Goal: Transaction & Acquisition: Purchase product/service

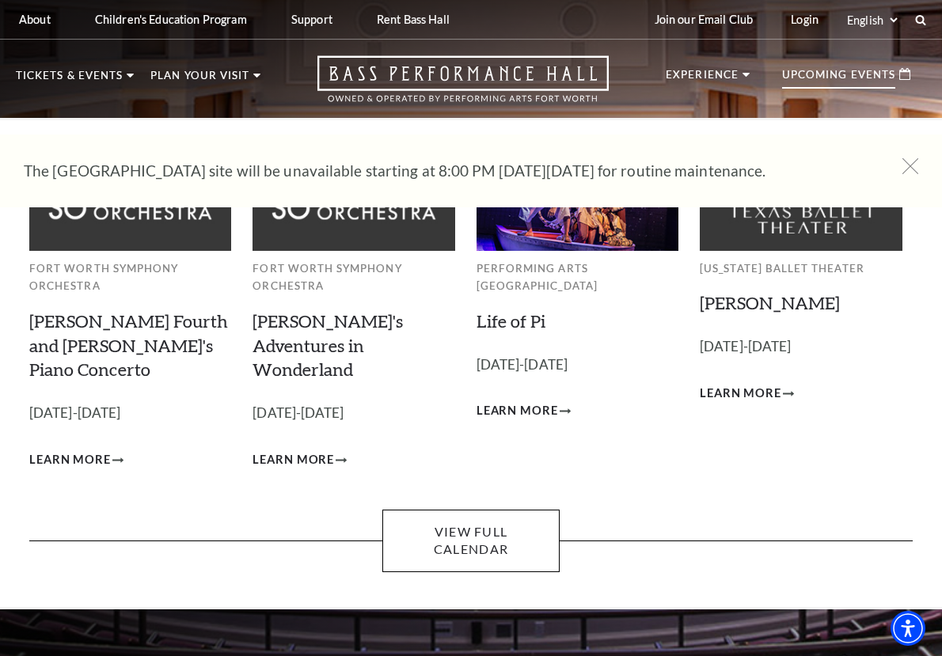
click at [852, 78] on p "Upcoming Events" at bounding box center [838, 79] width 113 height 19
click at [904, 77] on icon at bounding box center [904, 74] width 11 height 12
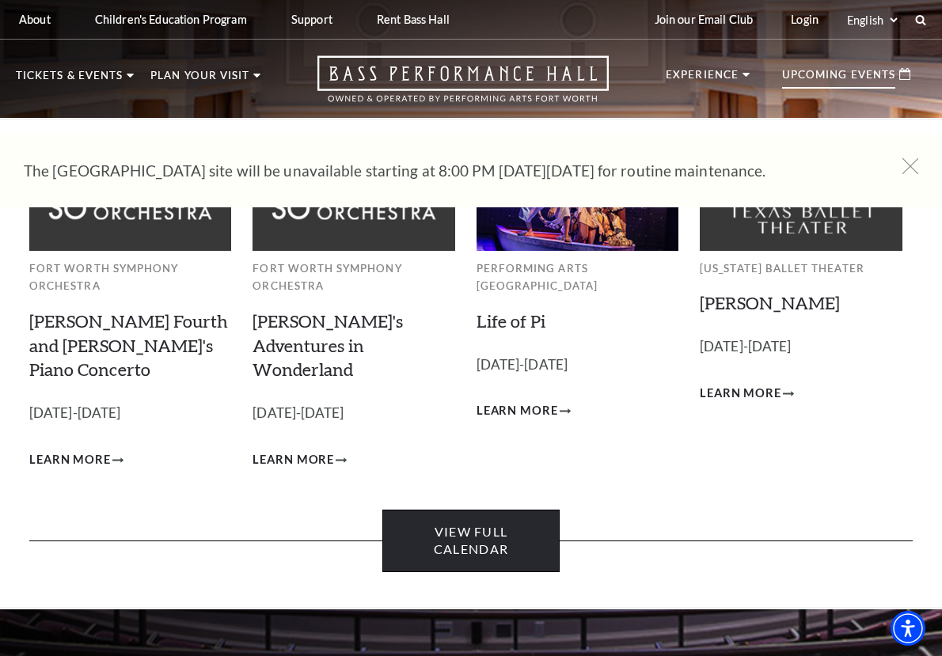
click at [482, 510] on link "View Full Calendar" at bounding box center [470, 541] width 177 height 63
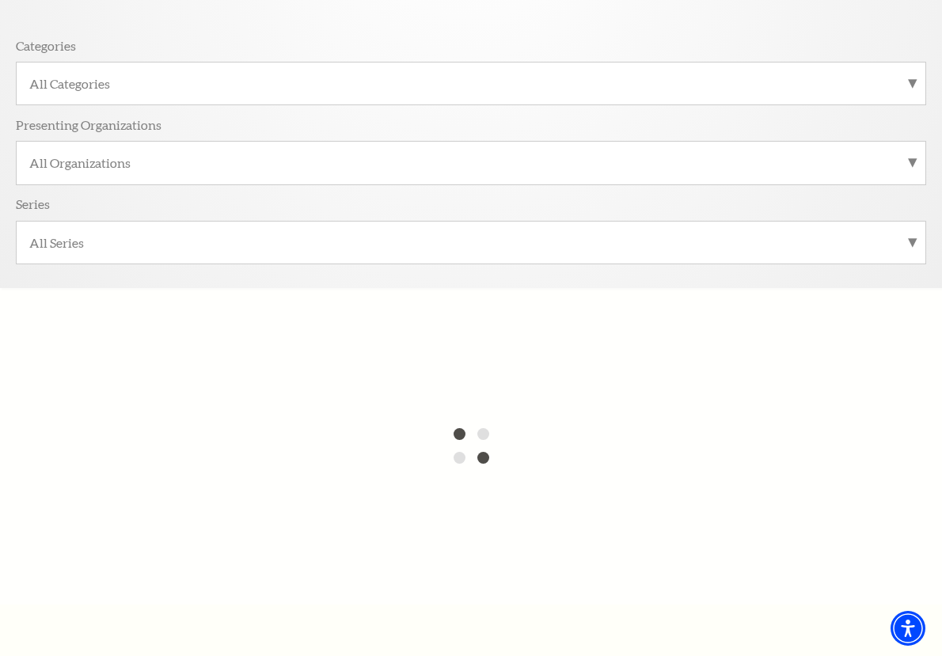
scroll to position [297, 0]
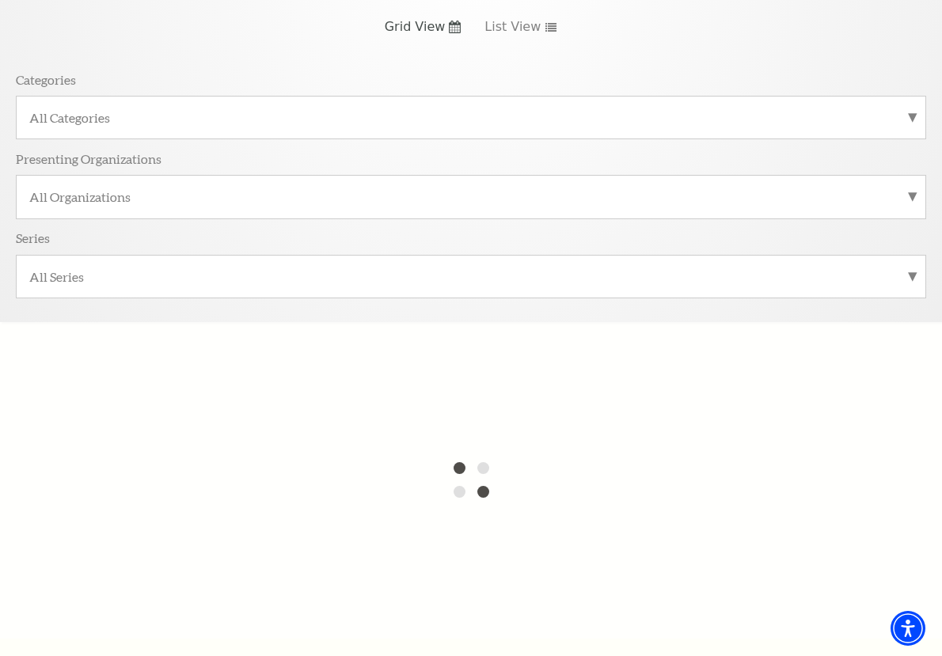
click at [430, 119] on label "All Categories" at bounding box center [471, 117] width 884 height 17
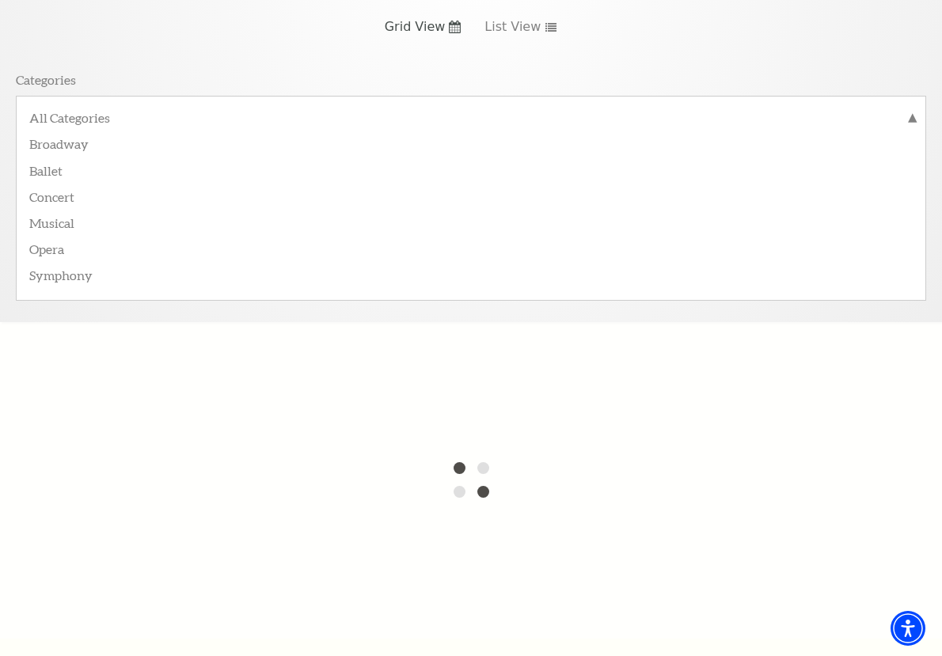
click at [291, 54] on div "[DATE] Grid View List View Categories All Categories Broadway Ballet Concert Mu…" at bounding box center [471, 131] width 911 height 382
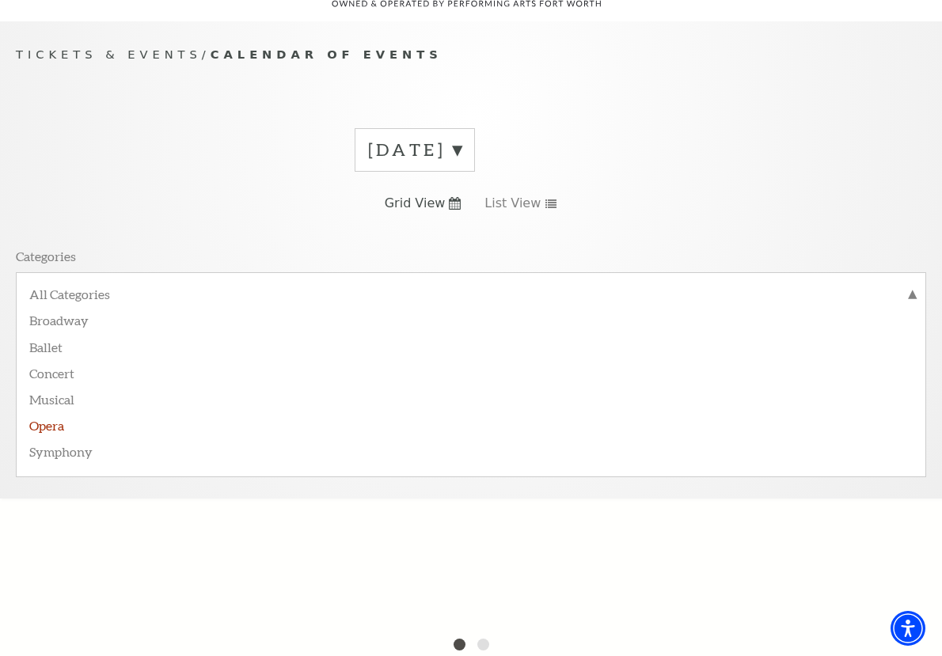
scroll to position [0, 0]
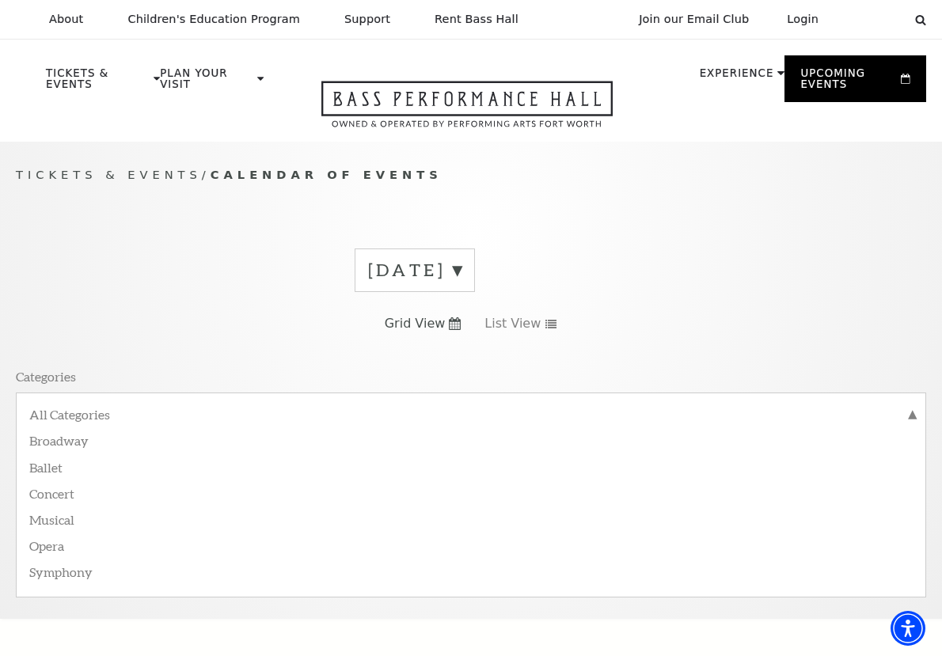
click at [254, 251] on div "September 2025 Grid View List View Categories All Categories Broadway Ballet Co…" at bounding box center [471, 428] width 911 height 382
click at [239, 334] on div "September 2025 Grid View List View Categories All Categories Broadway Ballet Co…" at bounding box center [471, 428] width 911 height 382
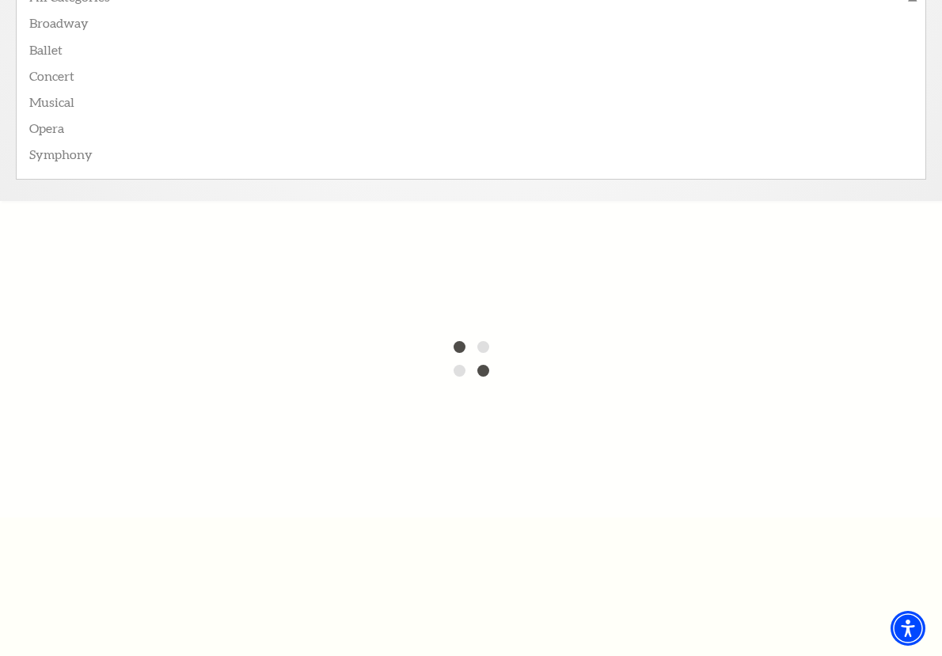
scroll to position [681, 0]
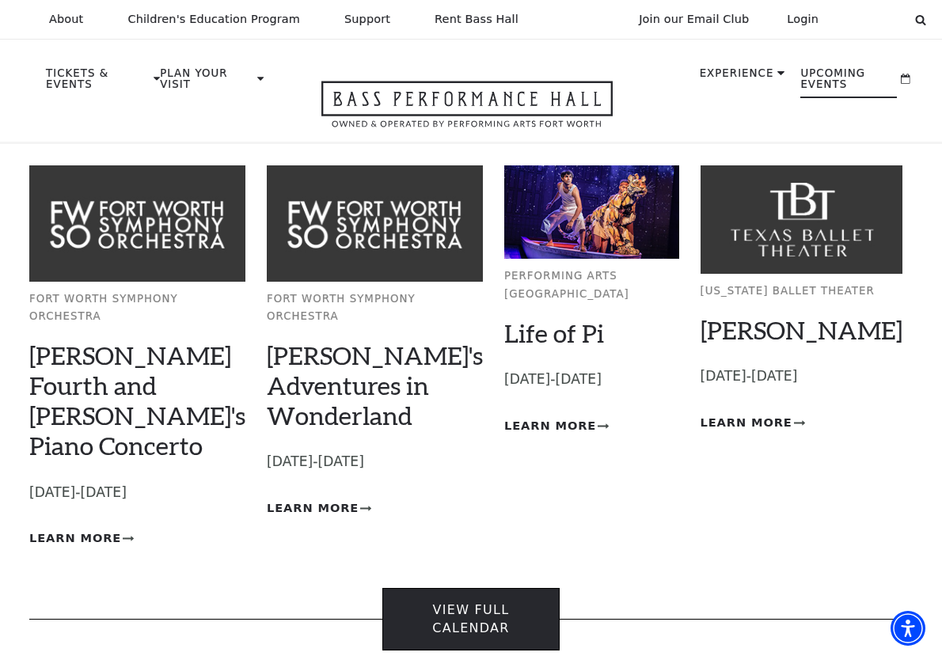
click at [511, 588] on link "View Full Calendar" at bounding box center [470, 619] width 177 height 63
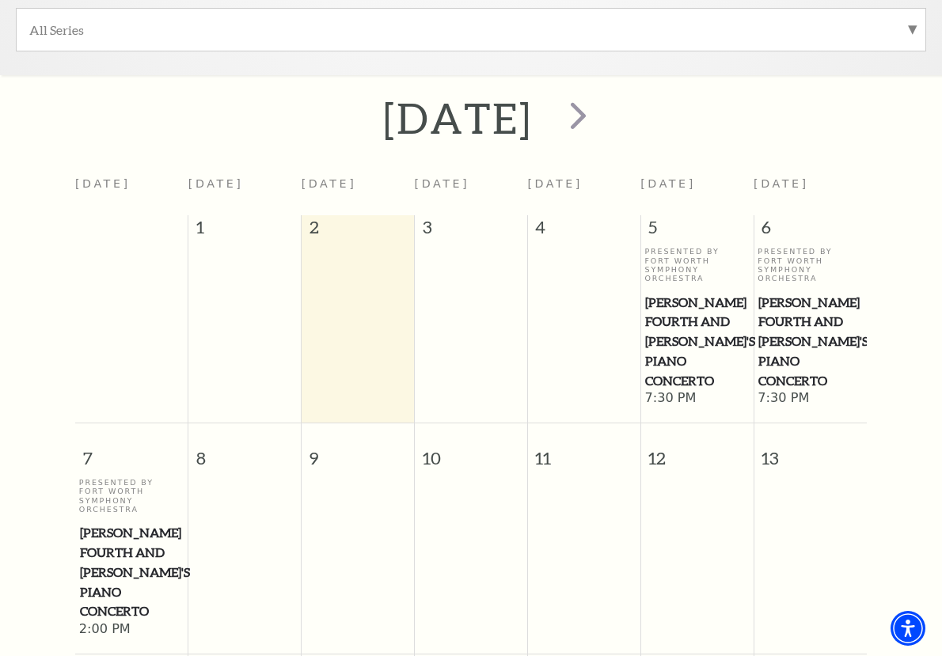
scroll to position [732, 0]
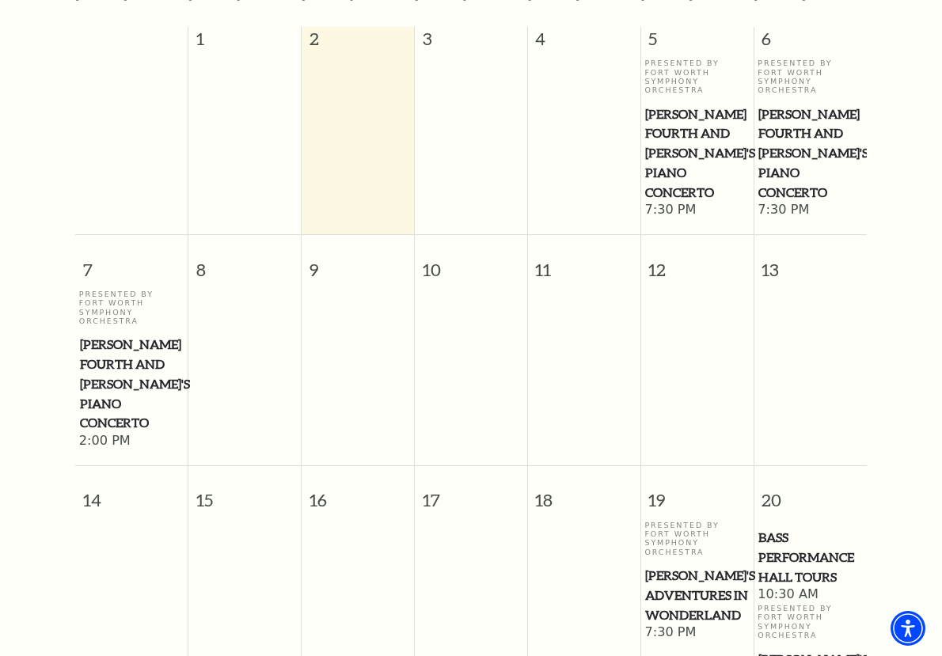
click at [789, 139] on span "[PERSON_NAME] Fourth and [PERSON_NAME]'s Piano Concerto" at bounding box center [811, 154] width 104 height 98
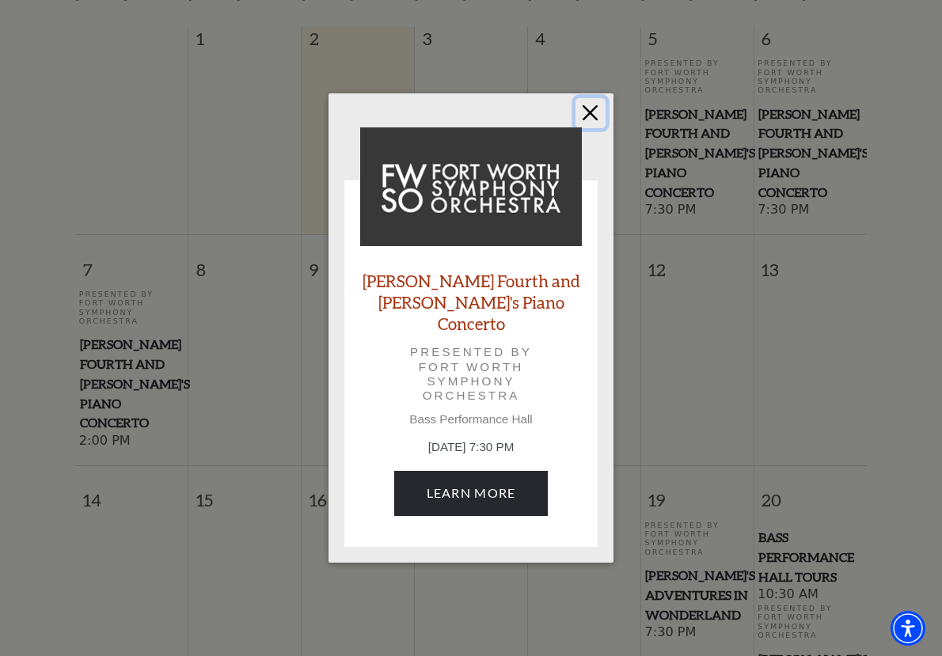
click at [591, 123] on button "Close" at bounding box center [591, 113] width 30 height 30
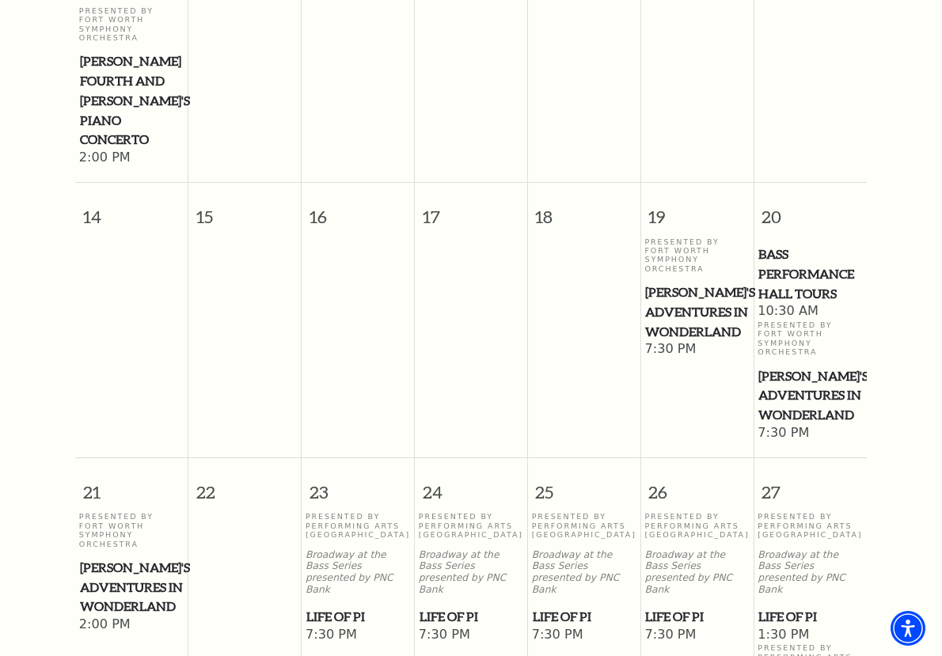
scroll to position [1030, 0]
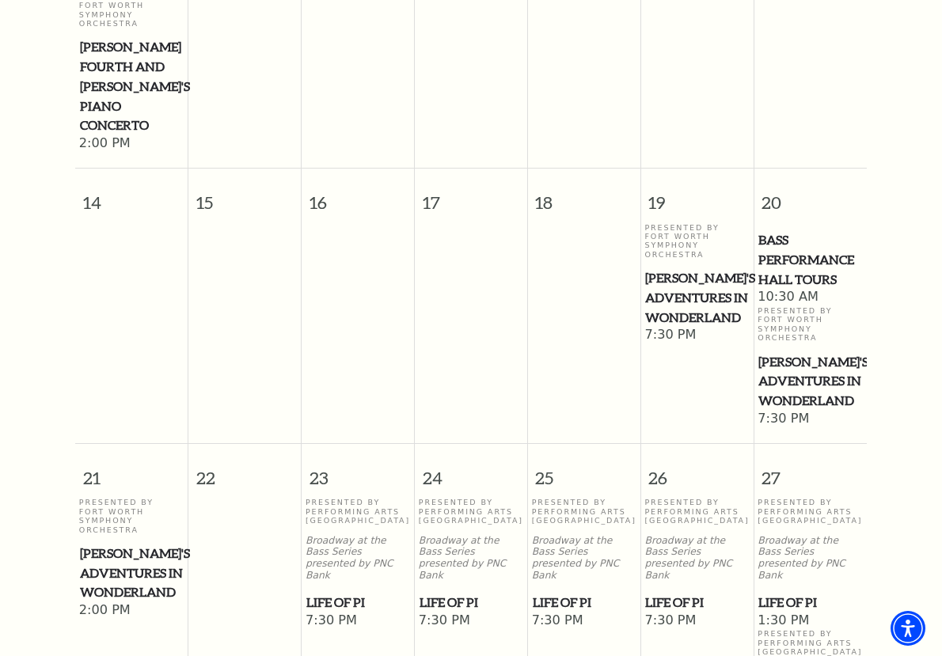
click at [789, 352] on span "[PERSON_NAME]'s Adventures in Wonderland" at bounding box center [811, 381] width 104 height 59
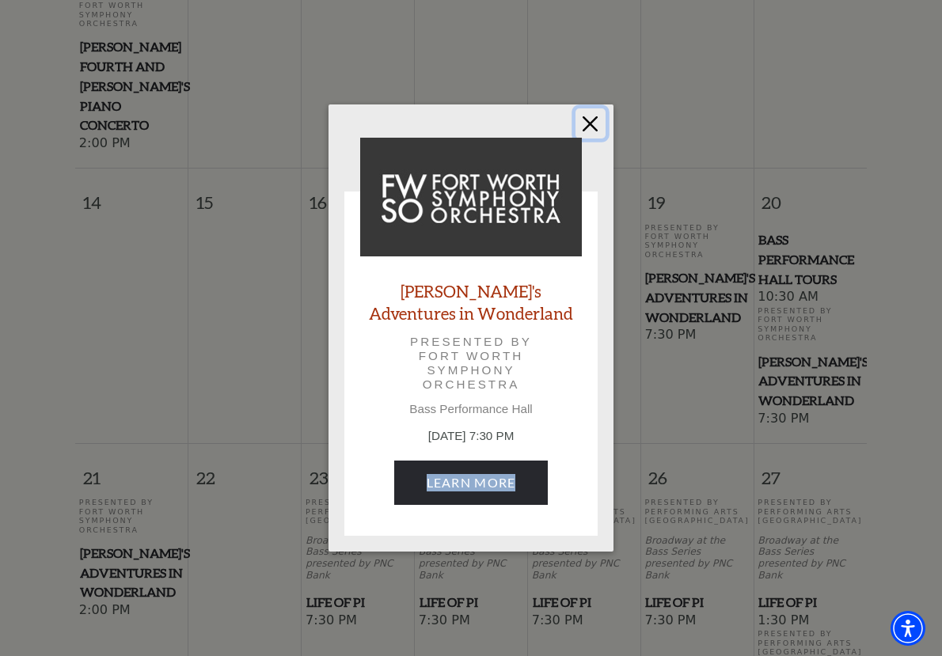
click at [598, 136] on button "Close" at bounding box center [591, 123] width 30 height 30
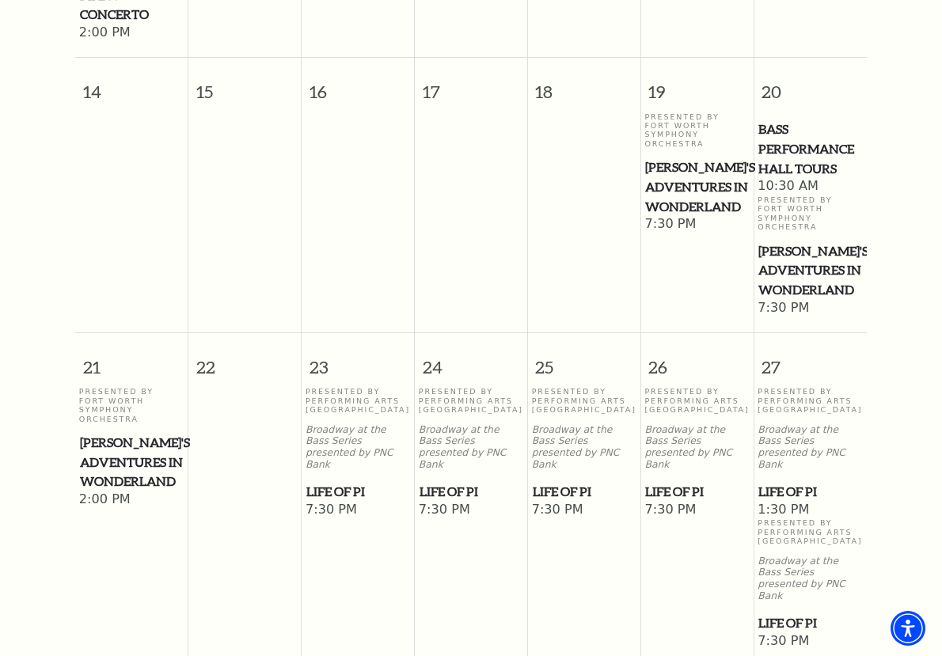
scroll to position [1234, 0]
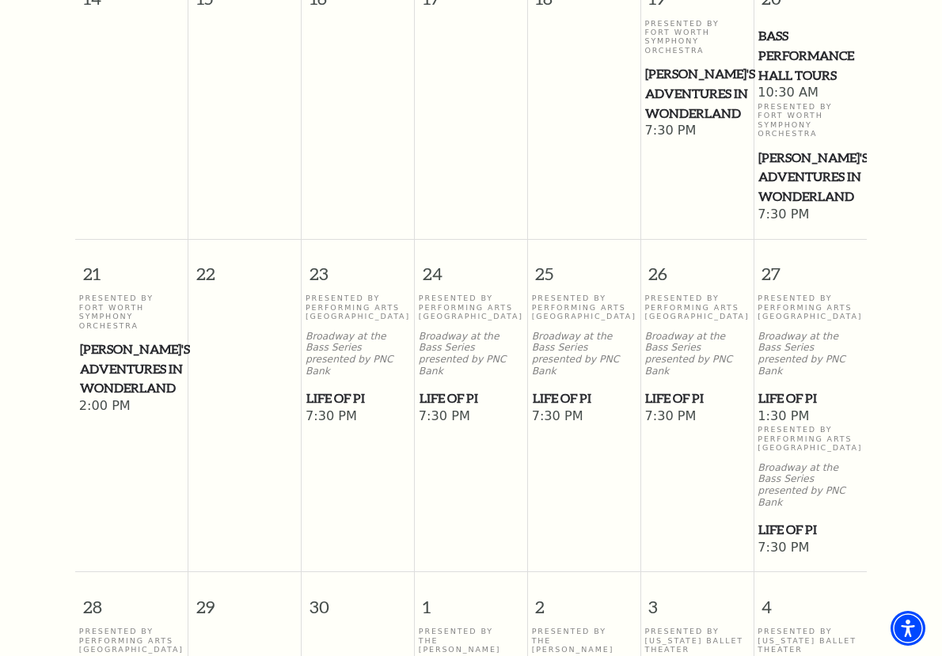
click at [671, 389] on span "Life of Pi" at bounding box center [696, 399] width 103 height 20
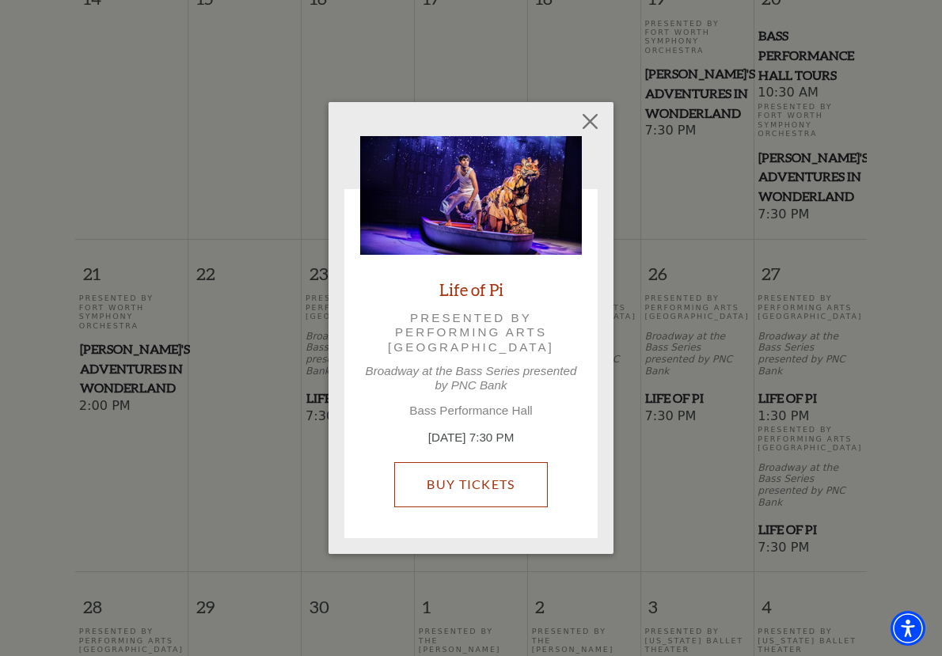
click at [512, 471] on link "Buy Tickets" at bounding box center [470, 484] width 153 height 44
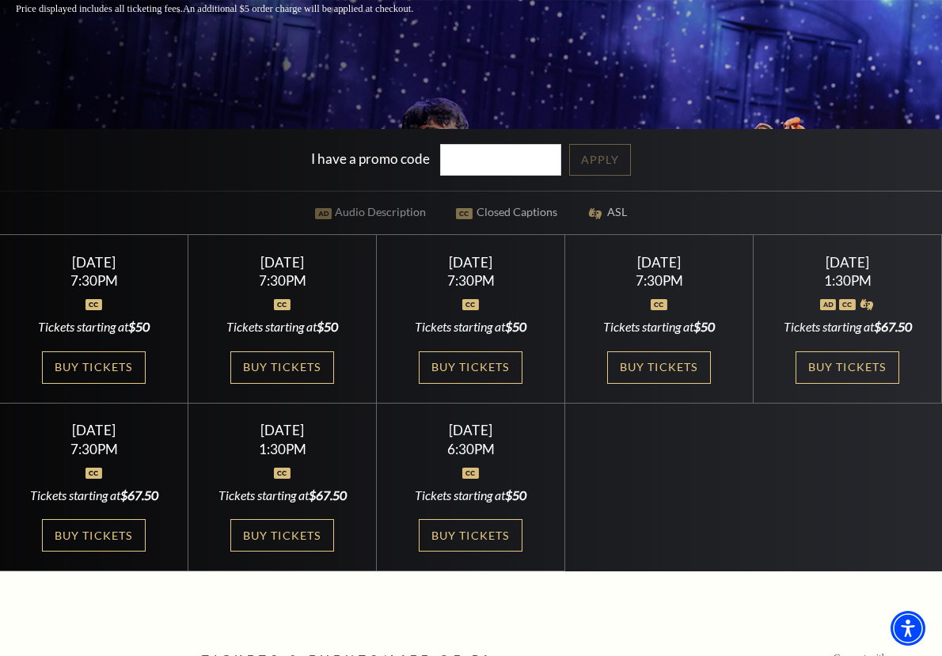
scroll to position [381, 0]
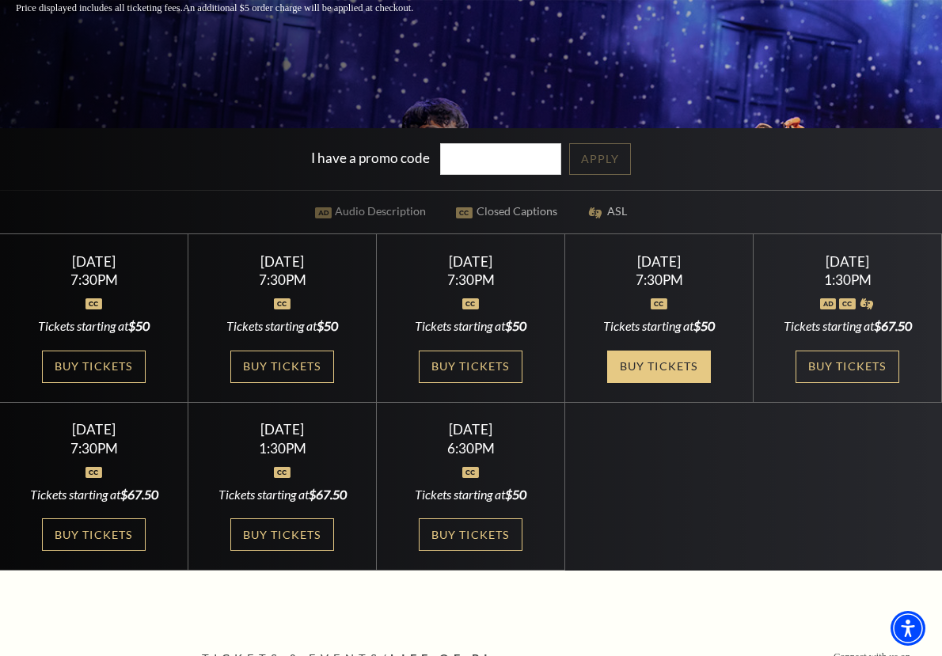
click at [648, 366] on link "Buy Tickets" at bounding box center [658, 367] width 103 height 32
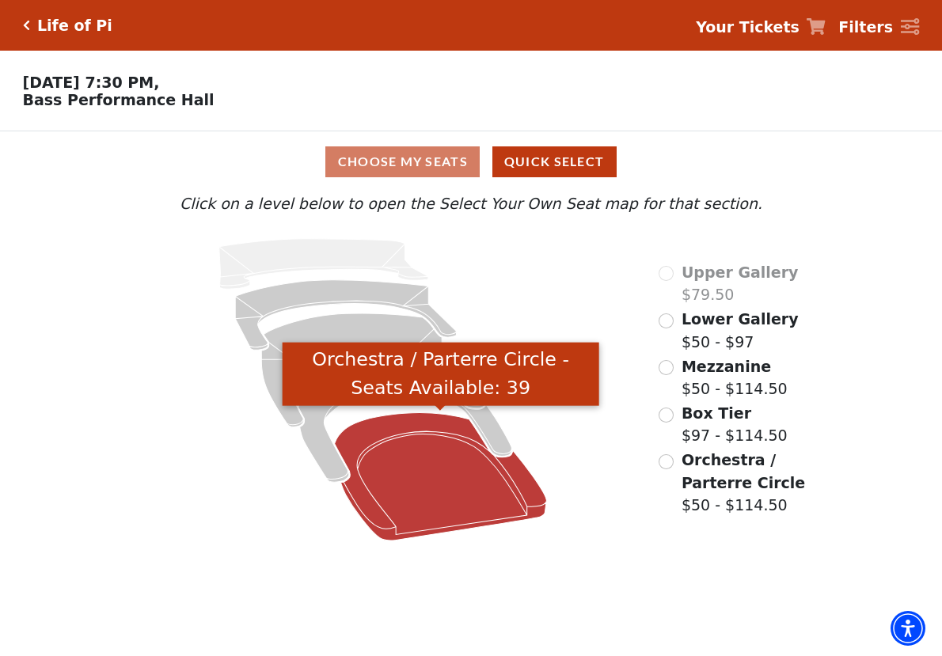
click at [468, 489] on icon "Orchestra / Parterre Circle - Seats Available: 39" at bounding box center [441, 476] width 212 height 127
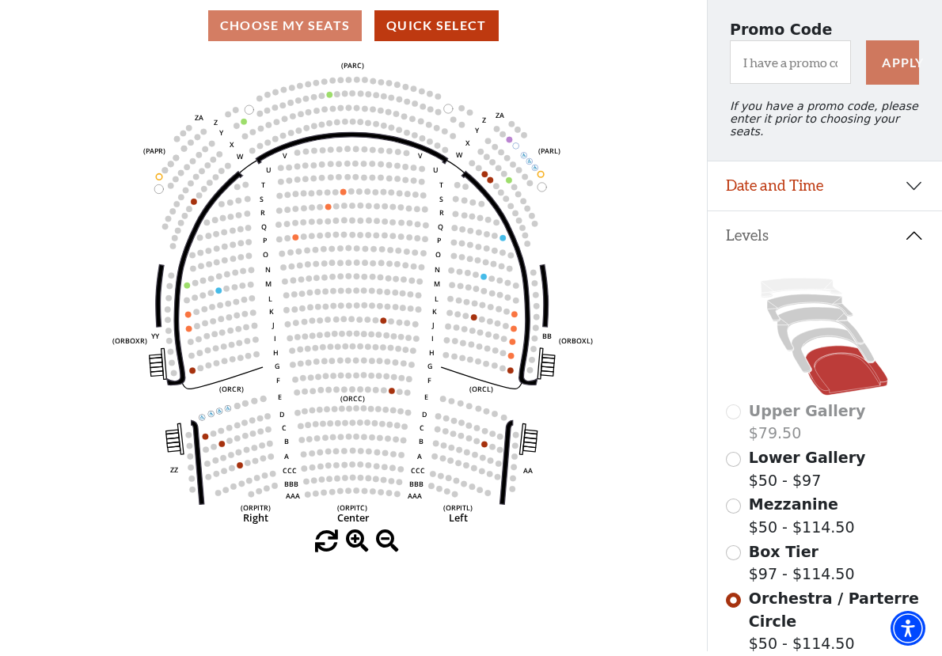
scroll to position [139, 0]
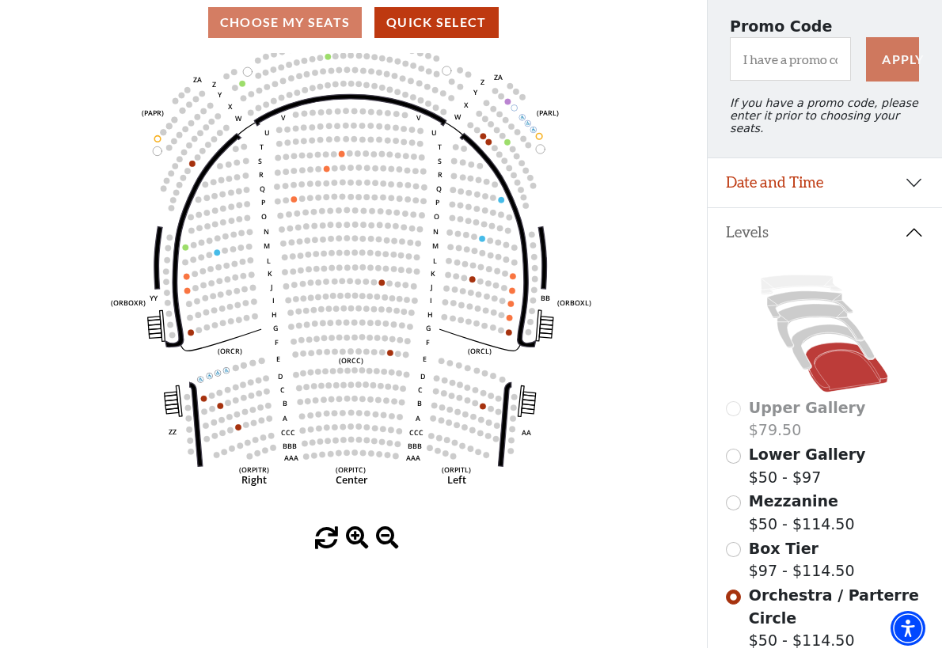
drag, startPoint x: 450, startPoint y: 291, endPoint x: 448, endPoint y: 257, distance: 34.1
click at [448, 257] on icon "Left (ORPITL) Right (ORPITR) Center (ORPITC) ZZ AA YY BB ZA ZA (ORCL) (ORCR) (O…" at bounding box center [354, 290] width 636 height 474
click at [802, 344] on icon at bounding box center [833, 347] width 83 height 45
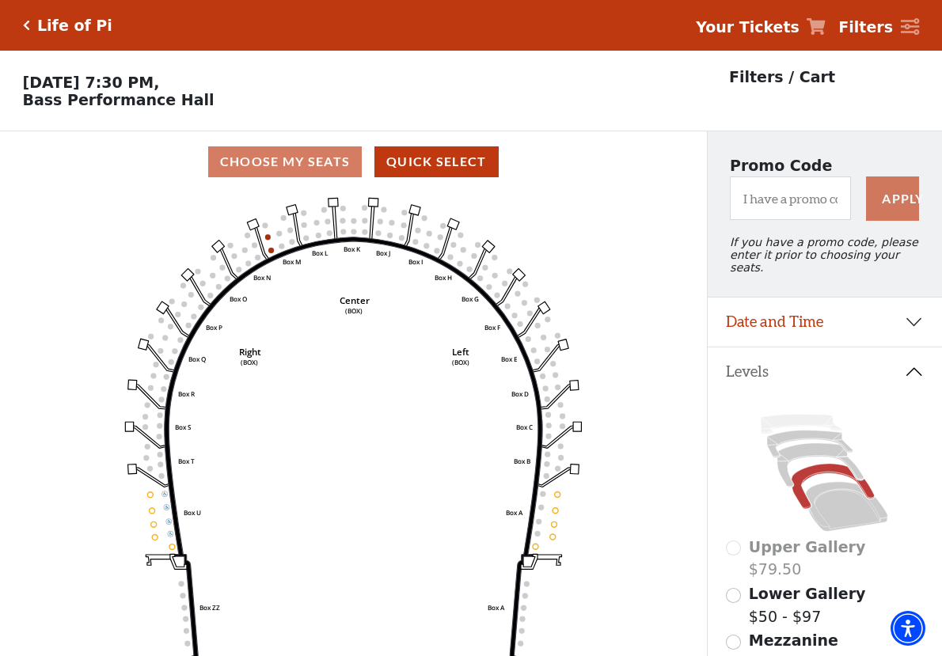
scroll to position [73, 0]
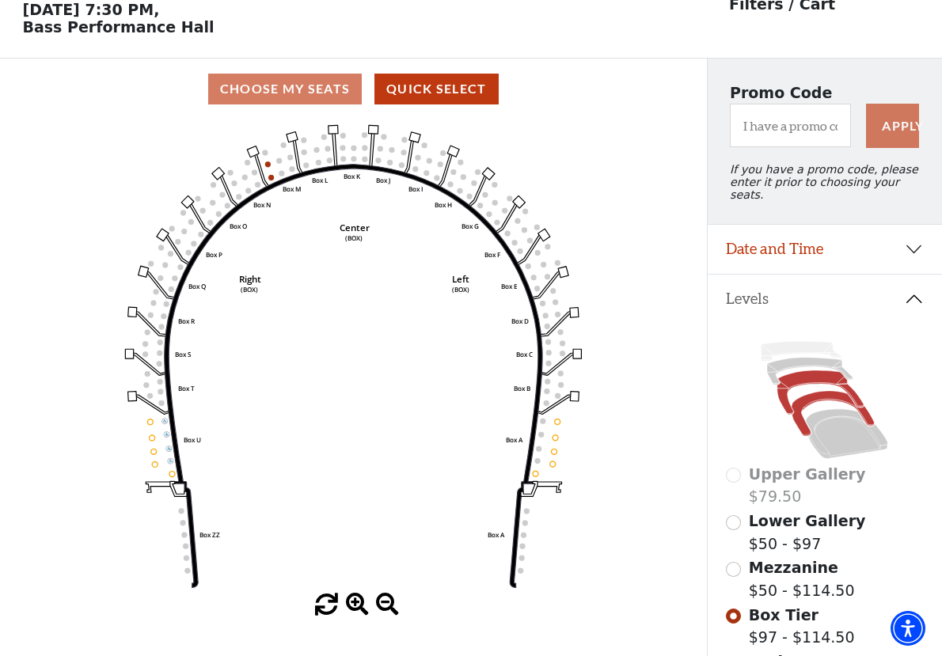
click at [831, 371] on icon at bounding box center [821, 393] width 86 height 44
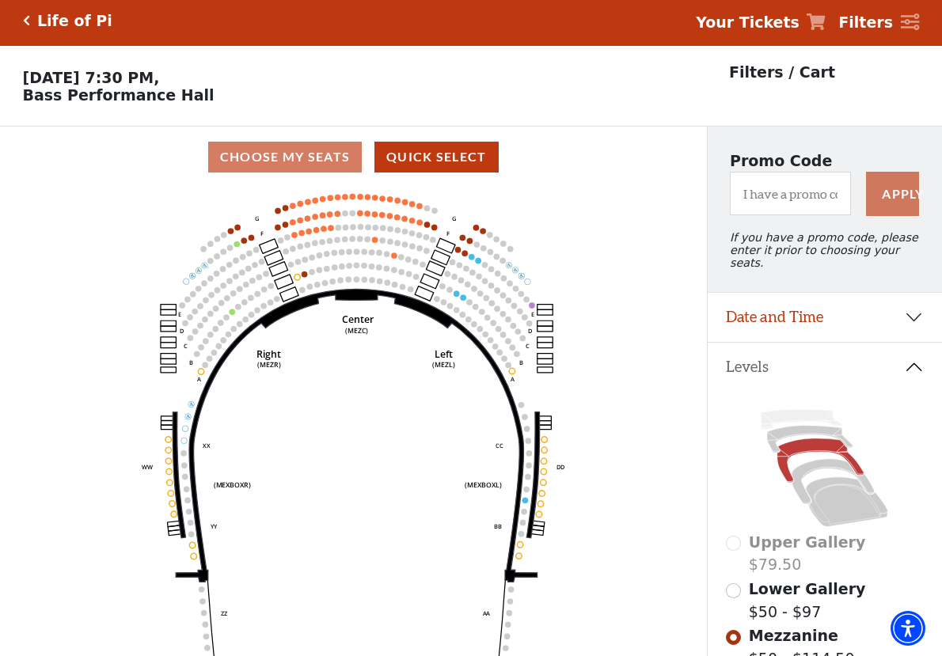
scroll to position [0, 0]
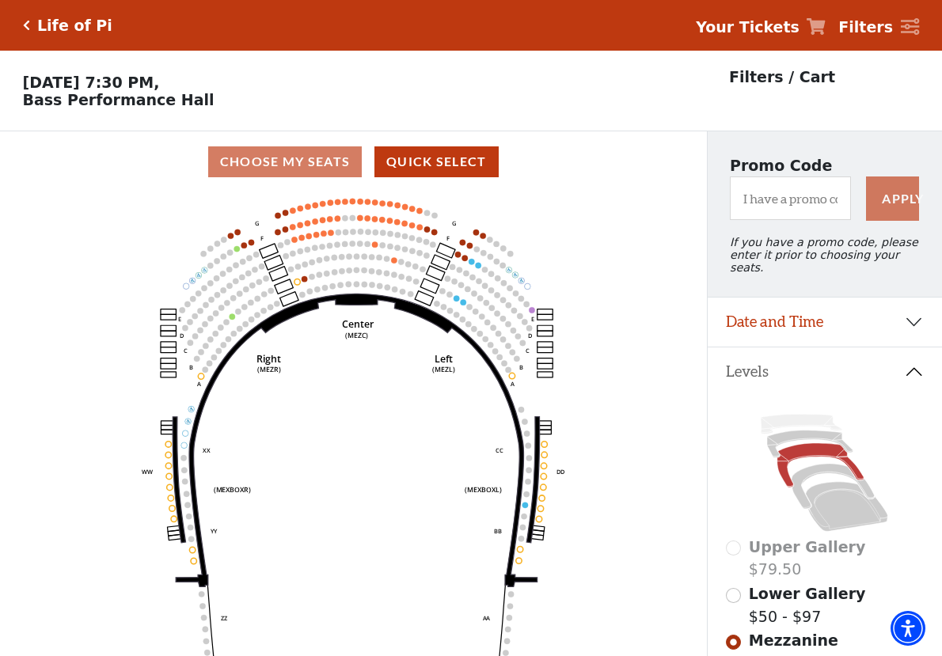
click at [176, 80] on p "Friday, September 26 at 7:30 PM, Bass Performance Hall" at bounding box center [353, 91] width 707 height 35
click at [22, 11] on div "Life of Pi Your Tickets Filters" at bounding box center [471, 25] width 942 height 51
click at [23, 20] on icon "Click here to go back to filters" at bounding box center [26, 25] width 7 height 11
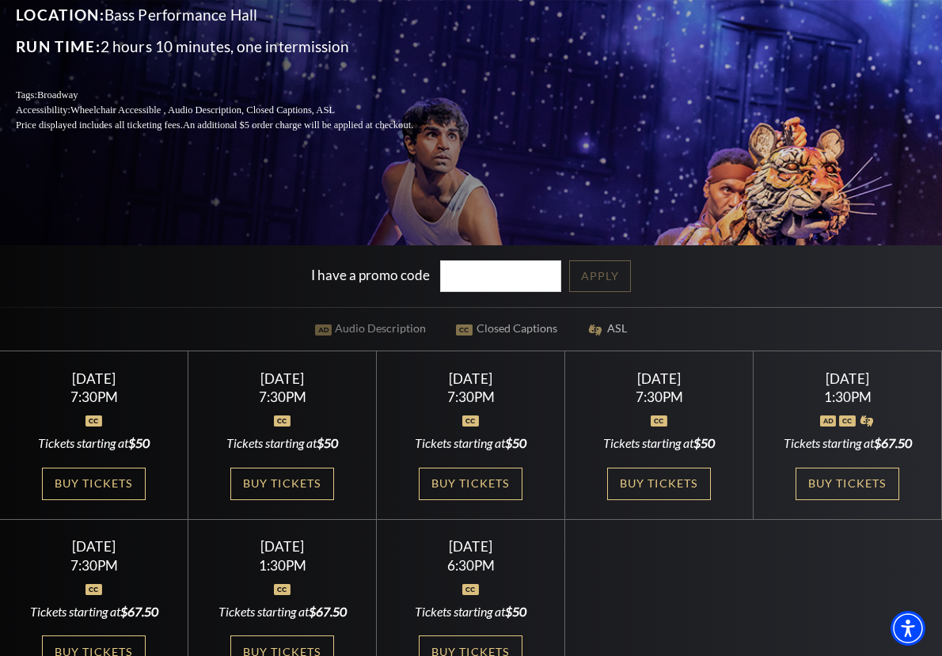
scroll to position [305, 0]
